Goal: Find contact information: Find contact information

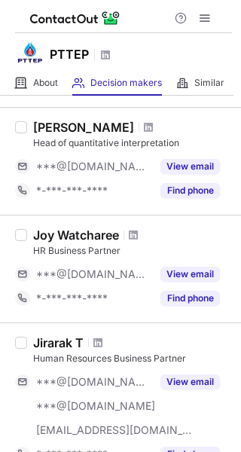
scroll to position [226, 0]
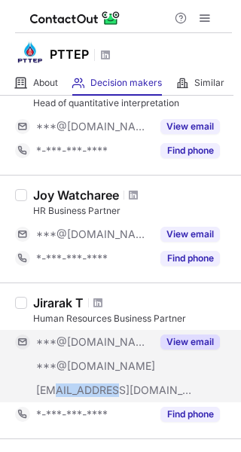
copy span "@pttep.com"
drag, startPoint x: 129, startPoint y: 385, endPoint x: 54, endPoint y: 385, distance: 75.3
click at [54, 385] on div "***@pttep.com" at bounding box center [93, 390] width 115 height 14
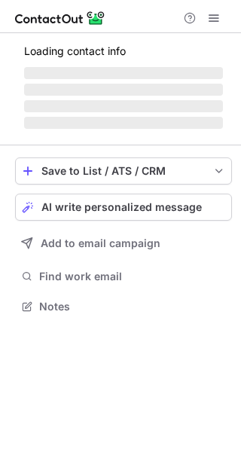
scroll to position [305, 241]
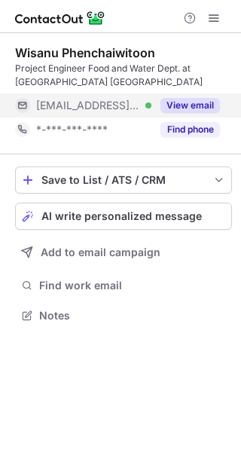
click at [200, 110] on button "View email" at bounding box center [189, 105] width 59 height 15
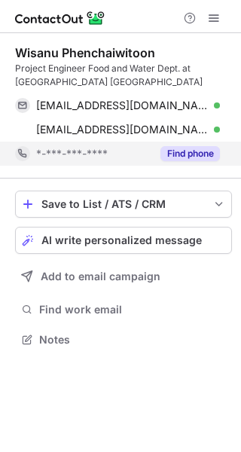
scroll to position [329, 241]
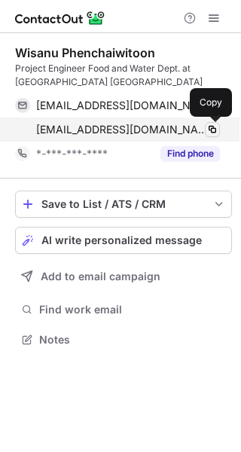
click at [211, 126] on span at bounding box center [212, 129] width 12 height 12
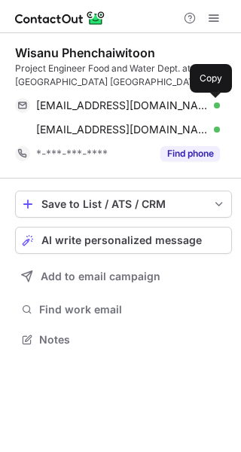
scroll to position [329, 241]
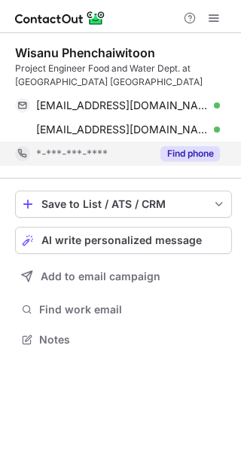
click at [203, 146] on button "Find phone" at bounding box center [189, 153] width 59 height 15
